Goal: Task Accomplishment & Management: Manage account settings

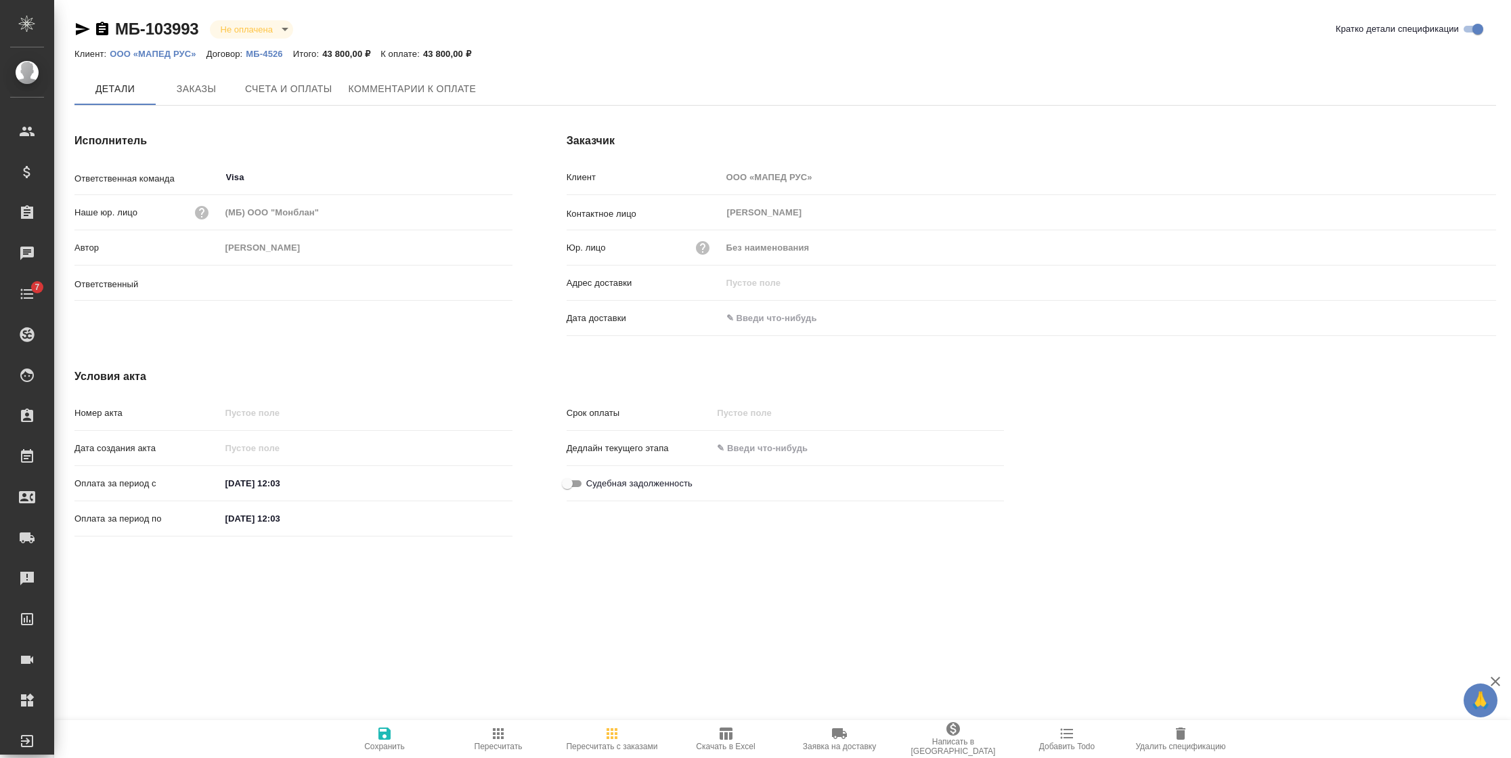
type input "[PERSON_NAME]"
click at [261, 86] on span "Счета и оплаты" at bounding box center [288, 89] width 87 height 17
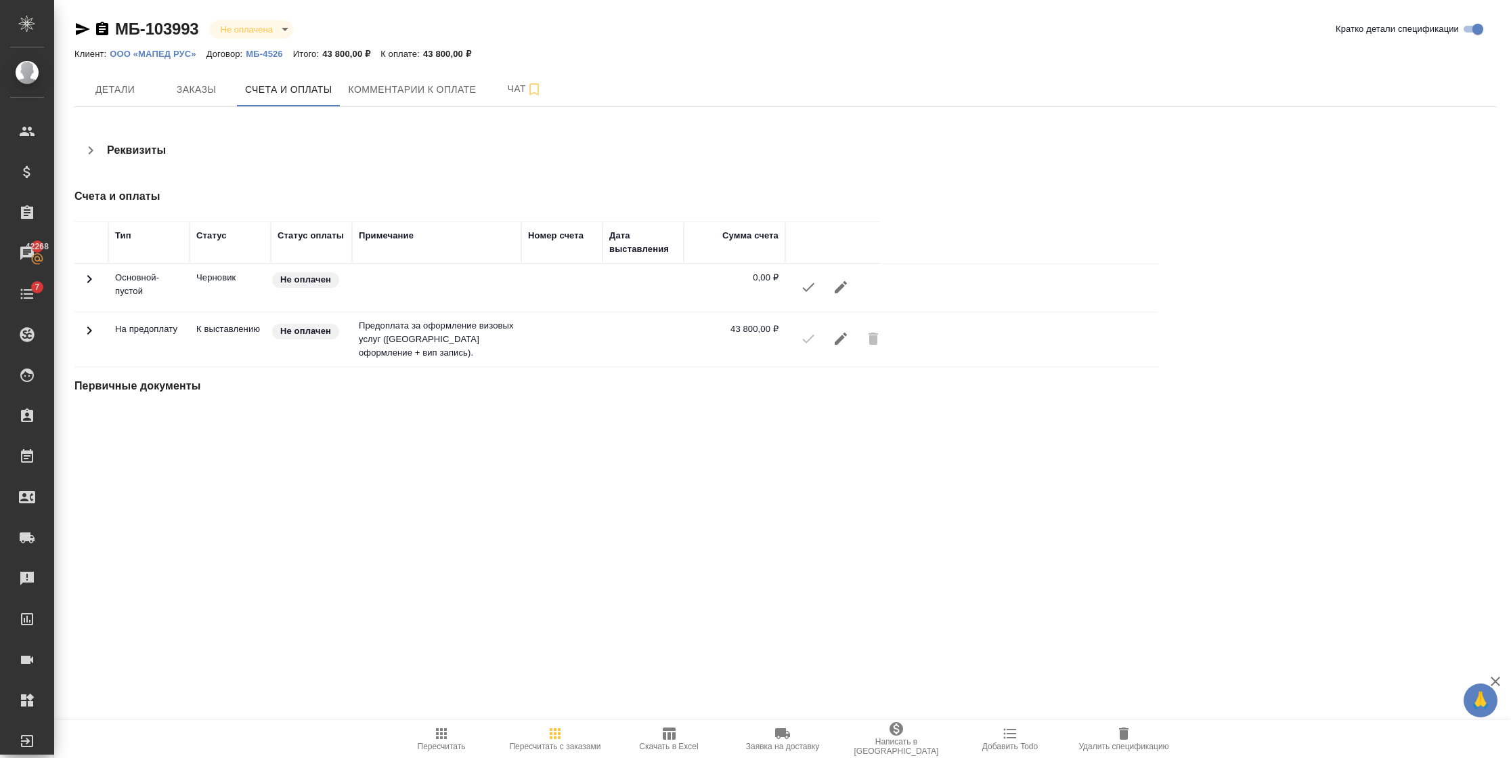
click at [833, 336] on icon "button" at bounding box center [841, 338] width 16 height 16
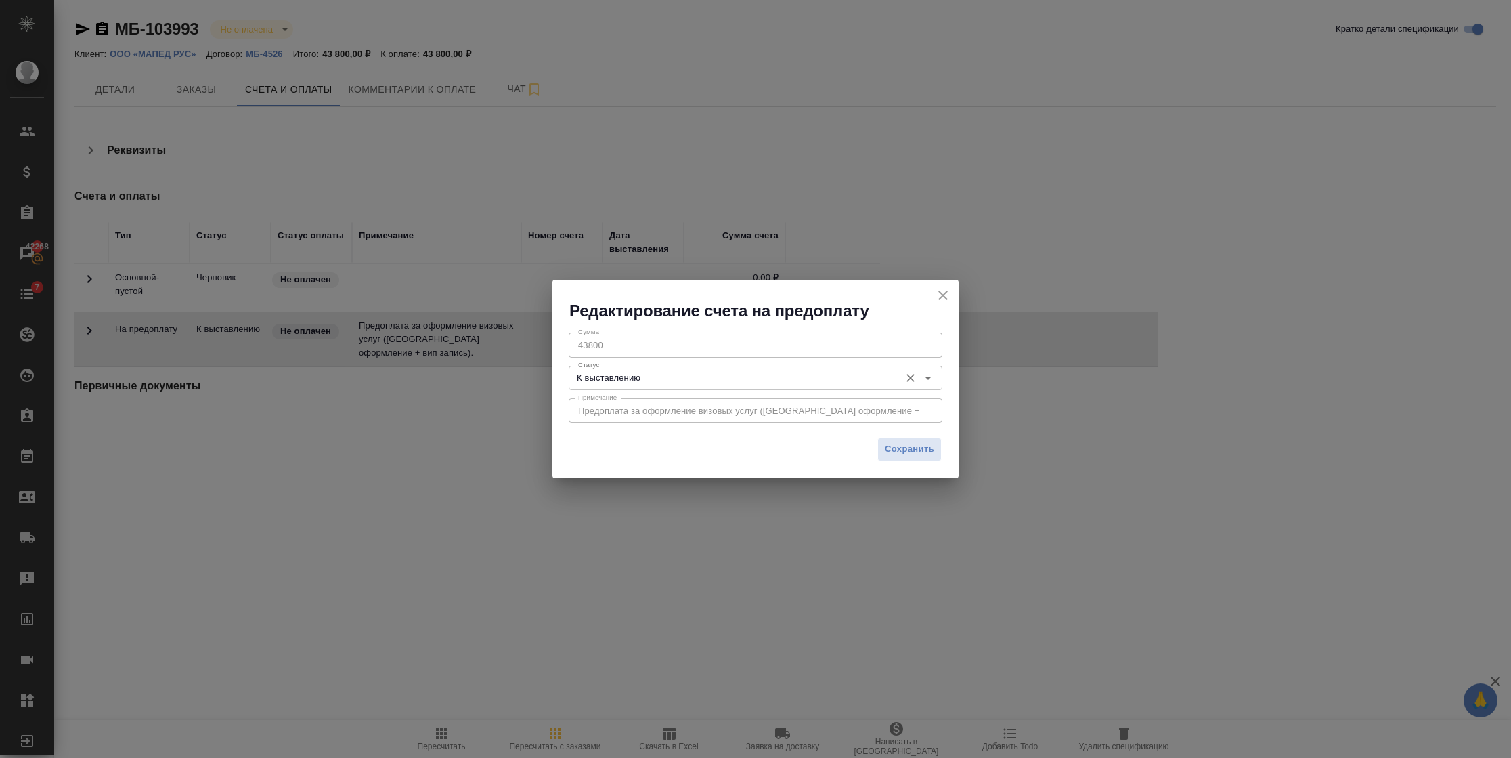
click at [720, 378] on input "К выставлению" at bounding box center [733, 378] width 320 height 16
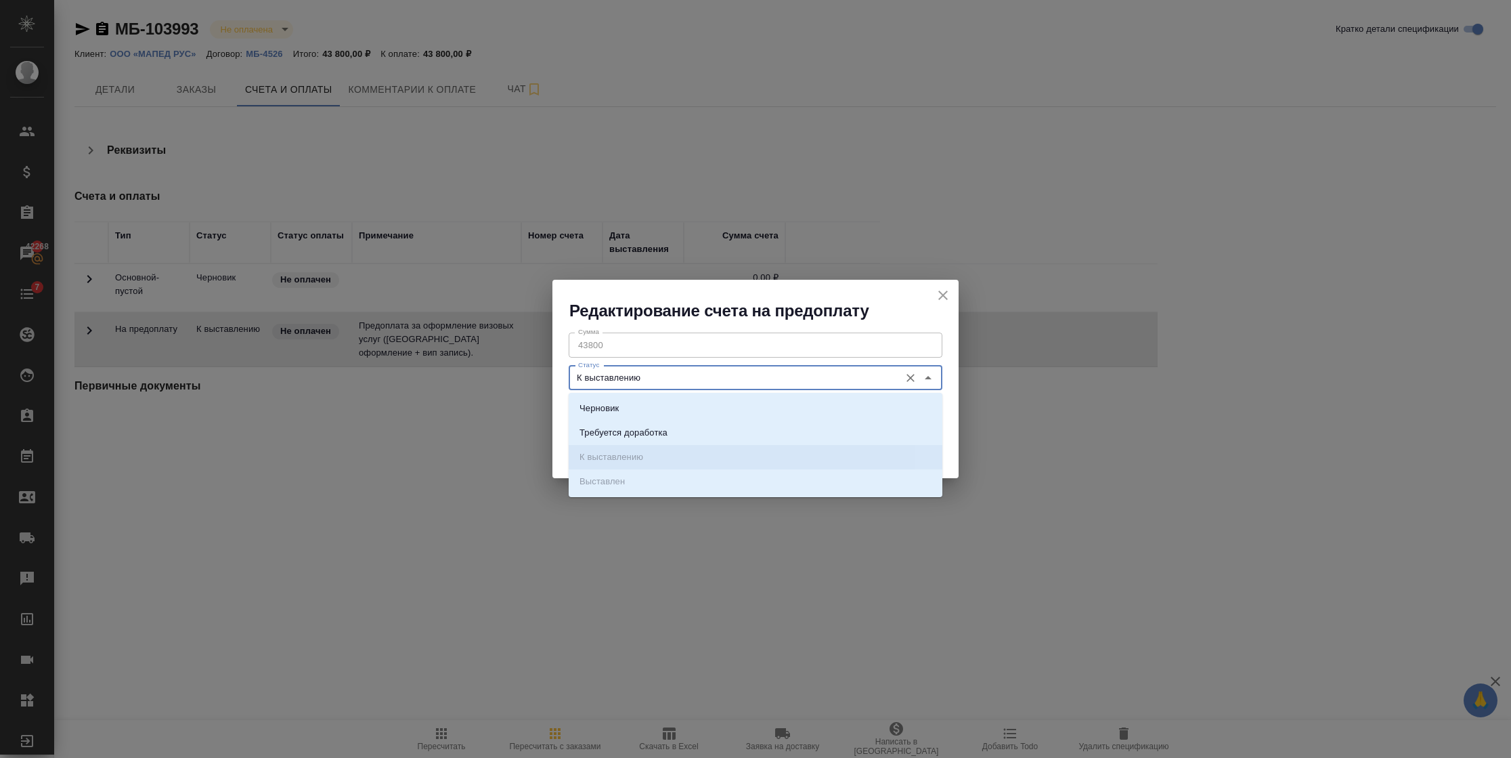
click at [663, 401] on li "Черновик" at bounding box center [756, 408] width 374 height 24
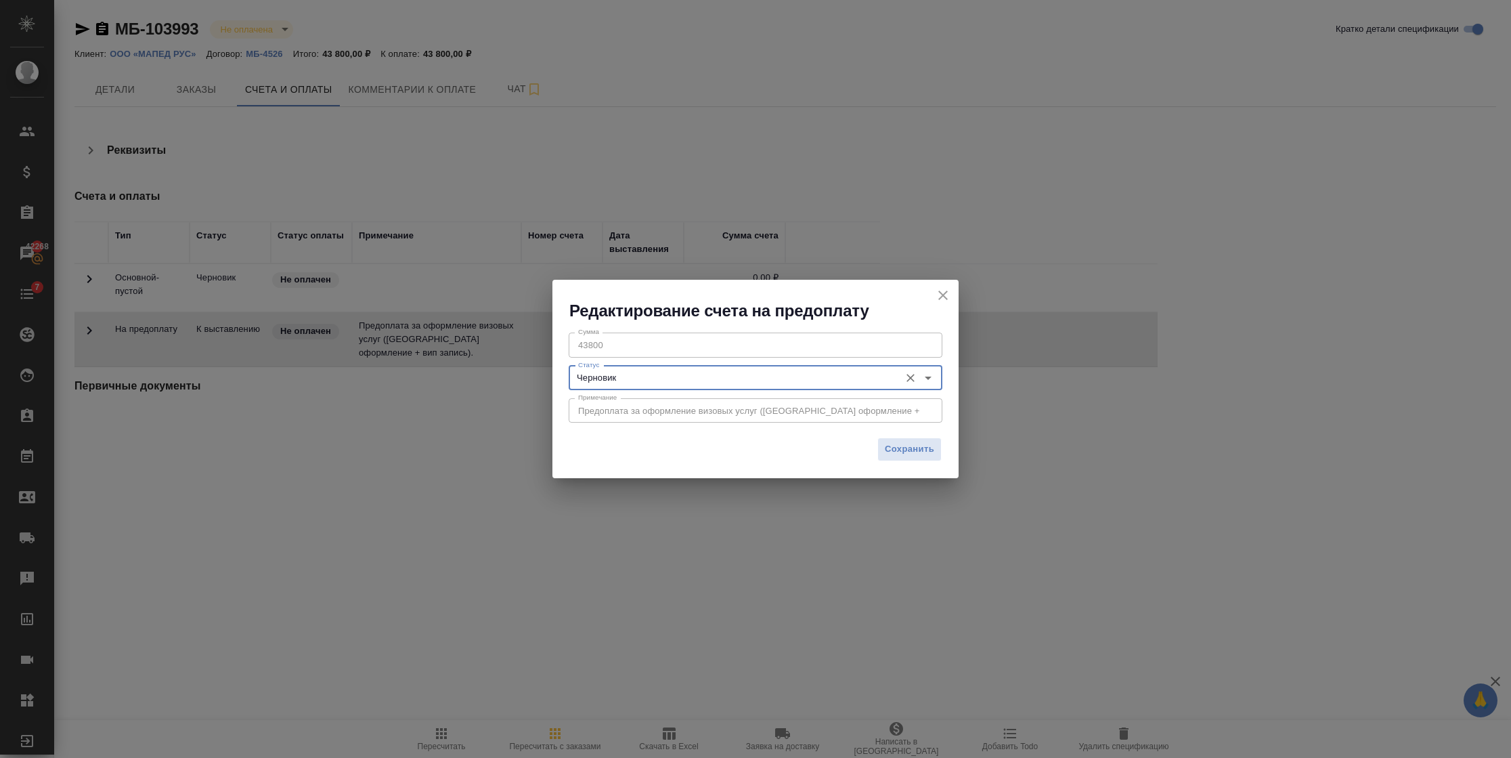
type input "Черновик"
click at [909, 452] on span "Сохранить" at bounding box center [909, 449] width 49 height 16
